Goal: Transaction & Acquisition: Purchase product/service

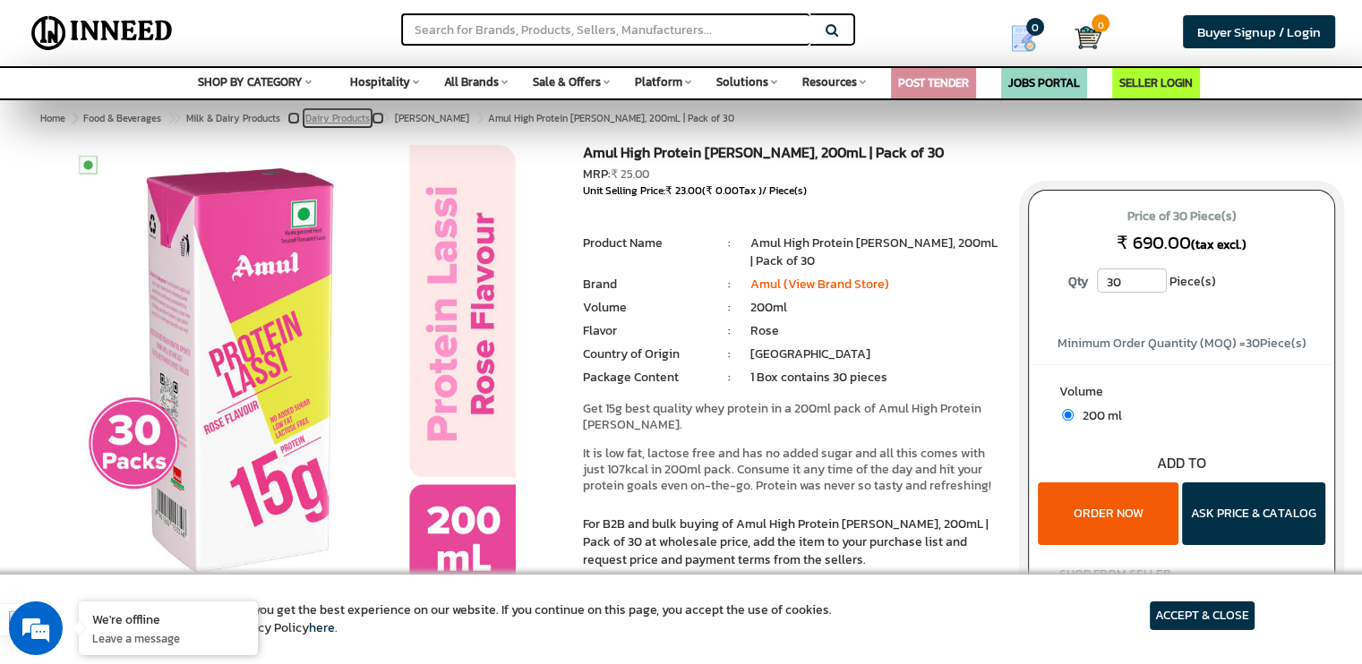
click at [340, 118] on span "Dairy Products" at bounding box center [337, 118] width 64 height 14
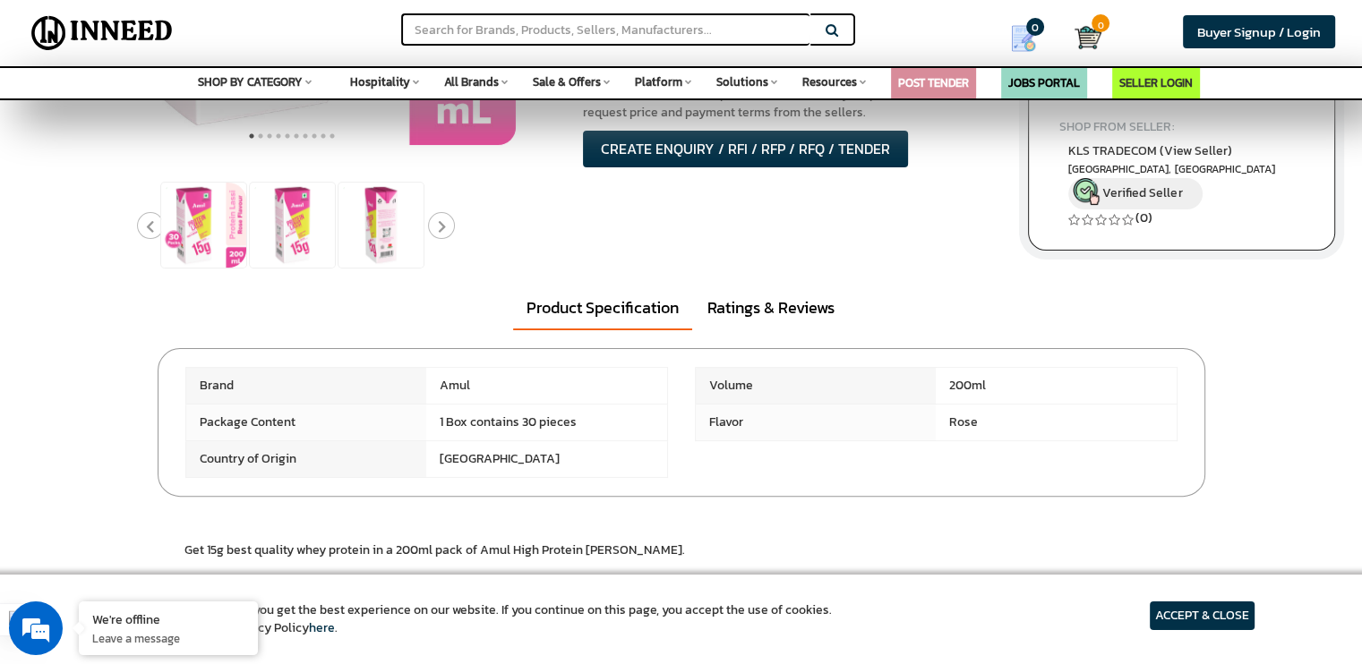
scroll to position [453, 0]
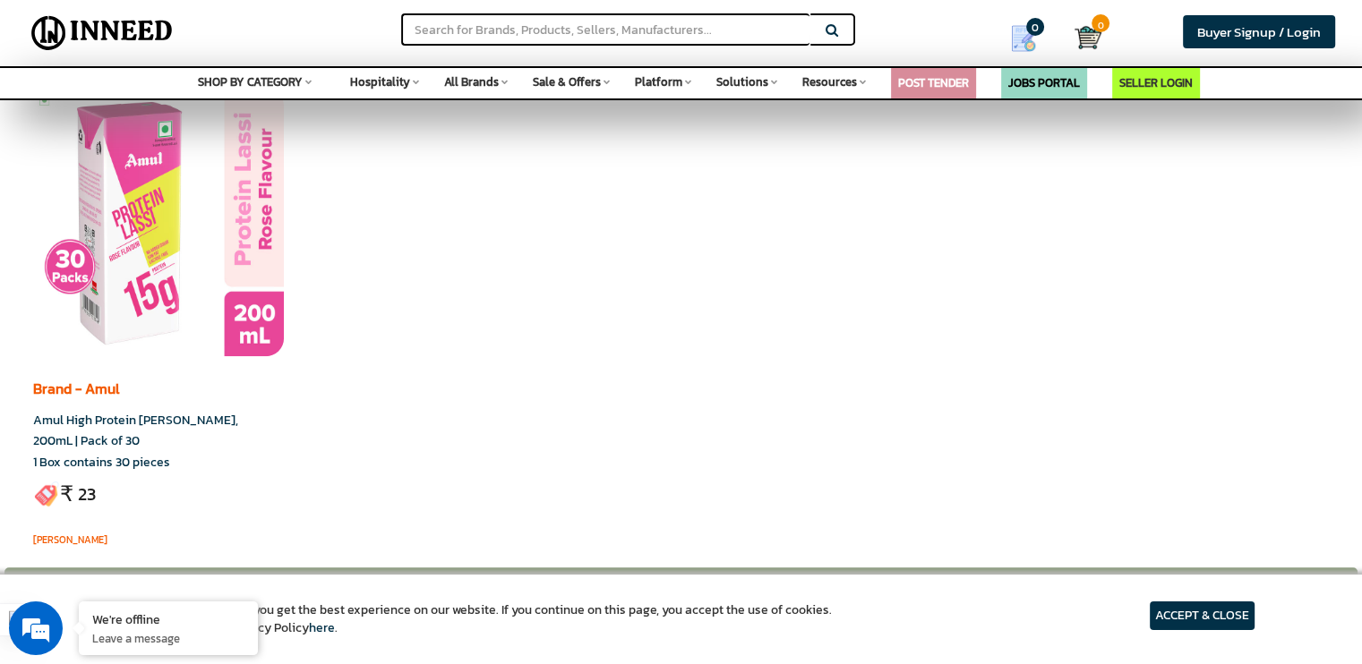
scroll to position [627, 0]
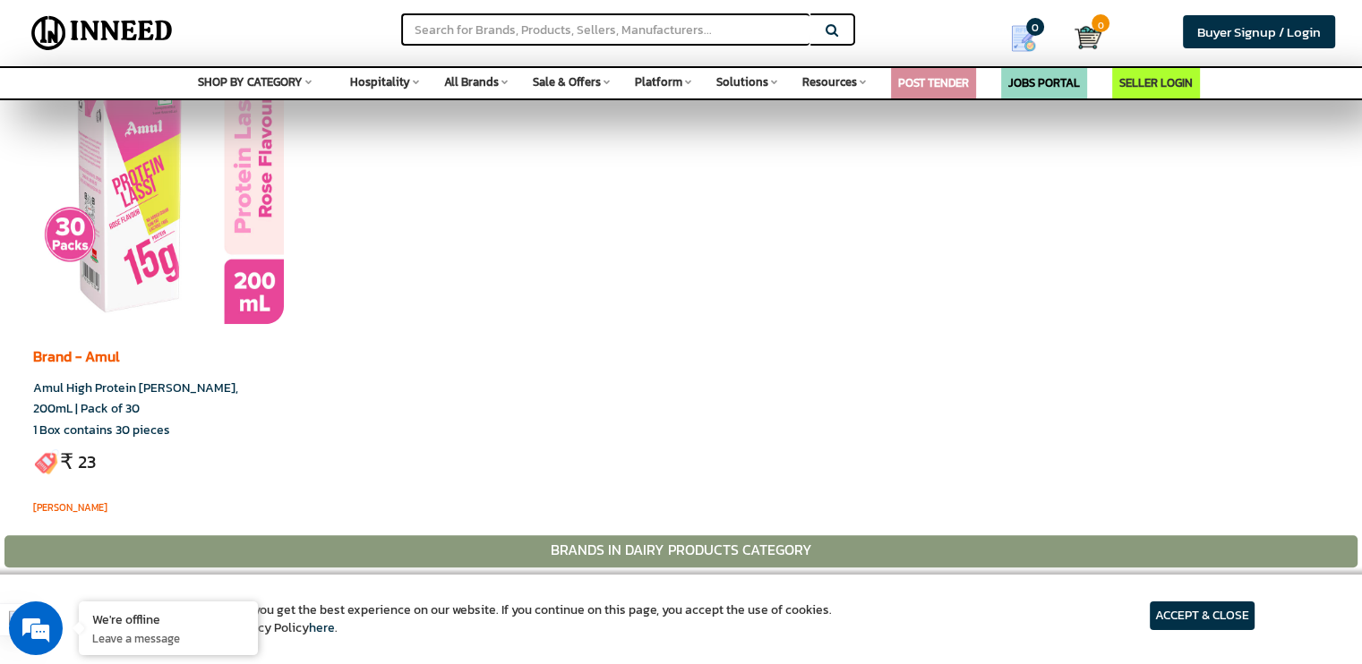
click at [305, 337] on div "Brand - Amul Amul High Protein Rose Lassi, 200mL | Pack of 30 1 Box contains 30…" at bounding box center [507, 279] width 975 height 493
click at [78, 466] on ins "23" at bounding box center [87, 462] width 18 height 26
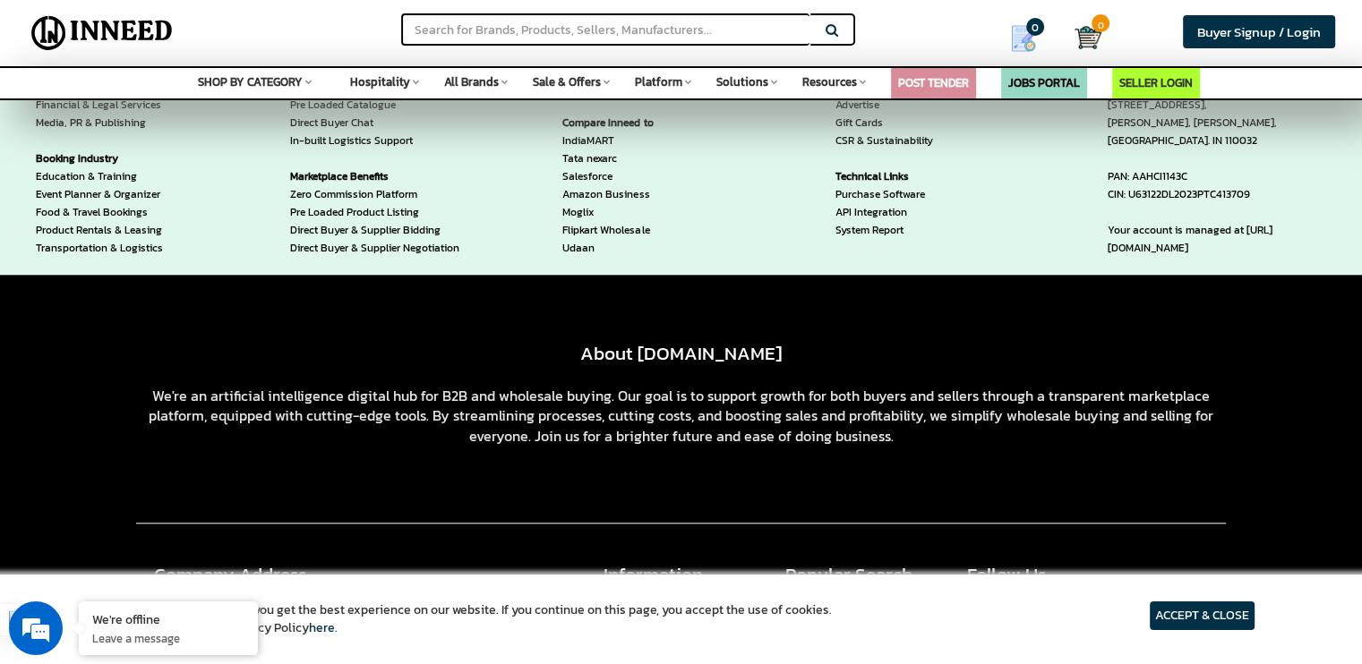
scroll to position [1637, 0]
